Goal: Task Accomplishment & Management: Manage account settings

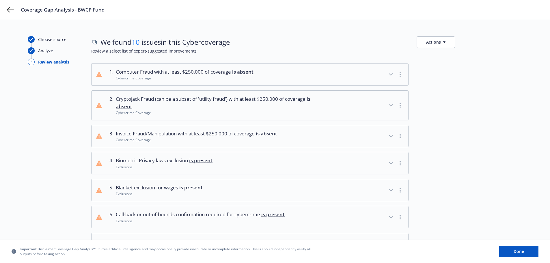
click at [358, 43] on div "We found 10 issues in this Cyber coverage Actions" at bounding box center [306, 42] width 431 height 12
